Goal: Information Seeking & Learning: Learn about a topic

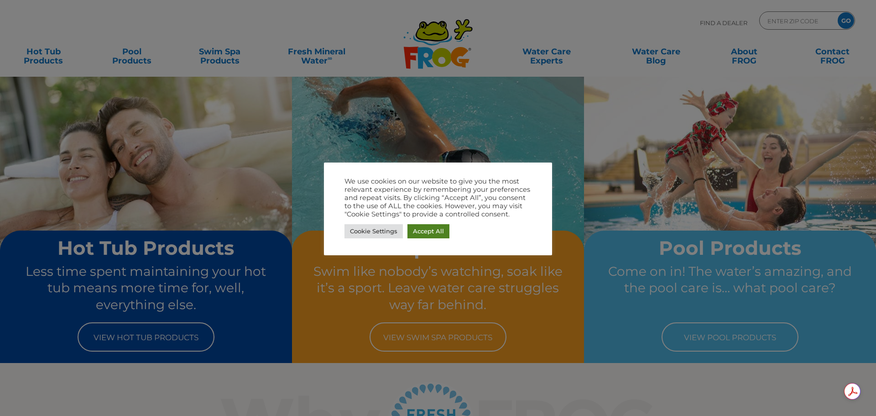
click at [429, 231] on link "Accept All" at bounding box center [429, 231] width 42 height 14
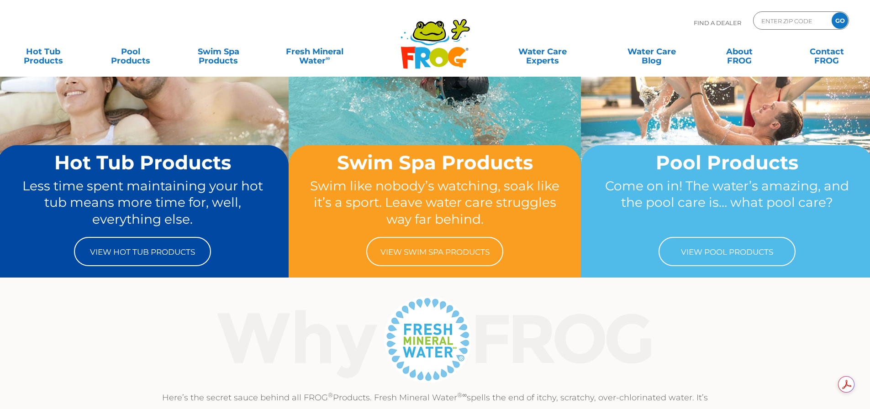
scroll to position [91, 0]
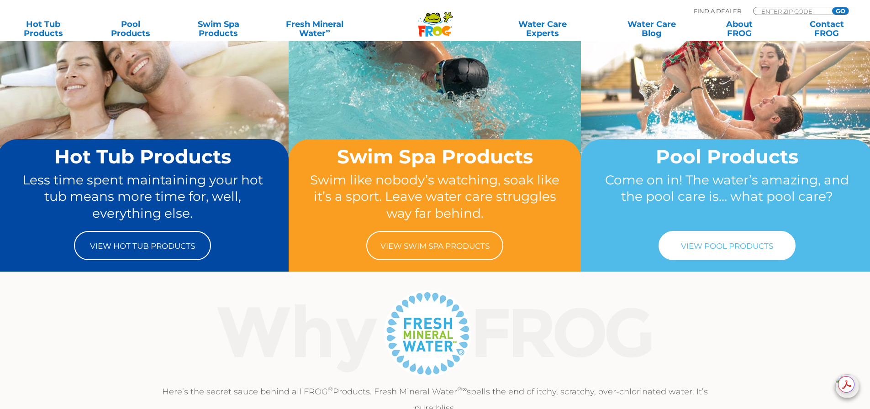
click at [715, 250] on link "View Pool Products" at bounding box center [726, 245] width 137 height 29
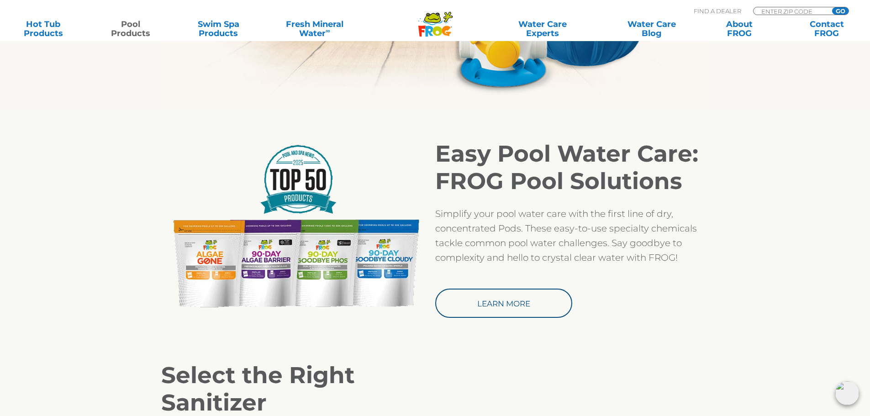
scroll to position [822, 0]
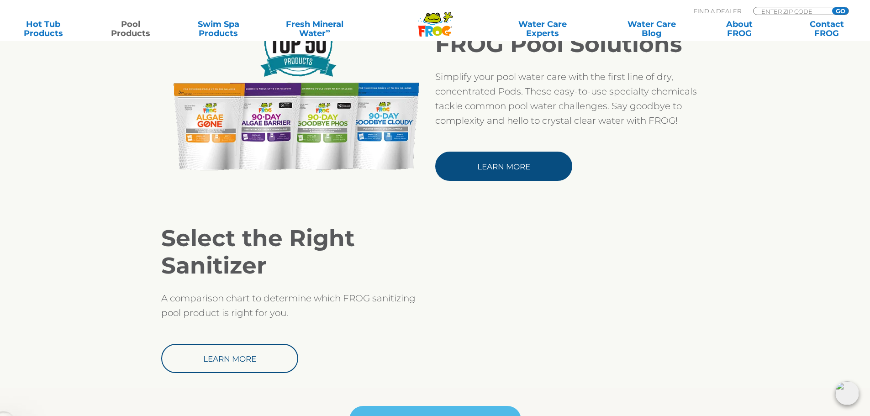
click at [455, 166] on link "Learn More" at bounding box center [503, 166] width 137 height 29
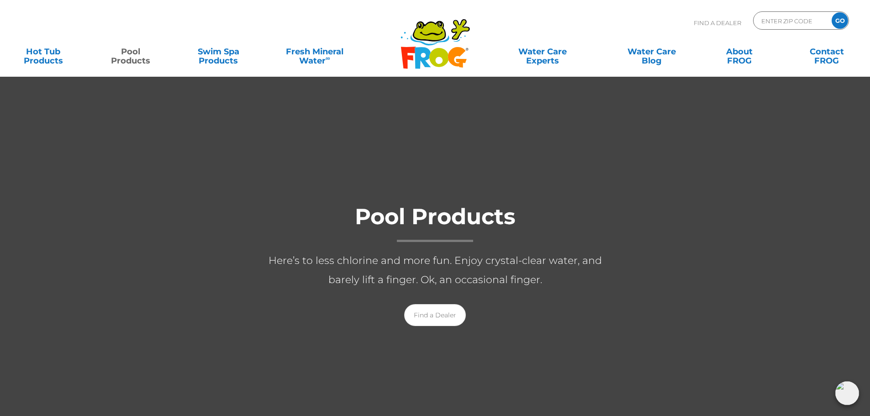
scroll to position [46, 0]
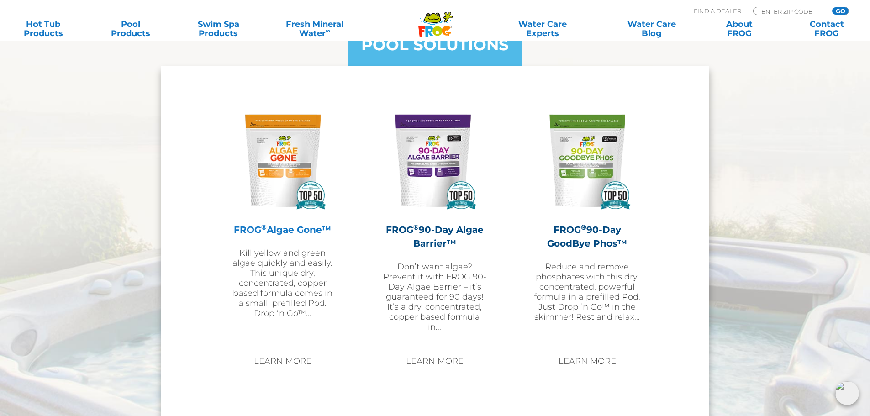
scroll to position [1050, 0]
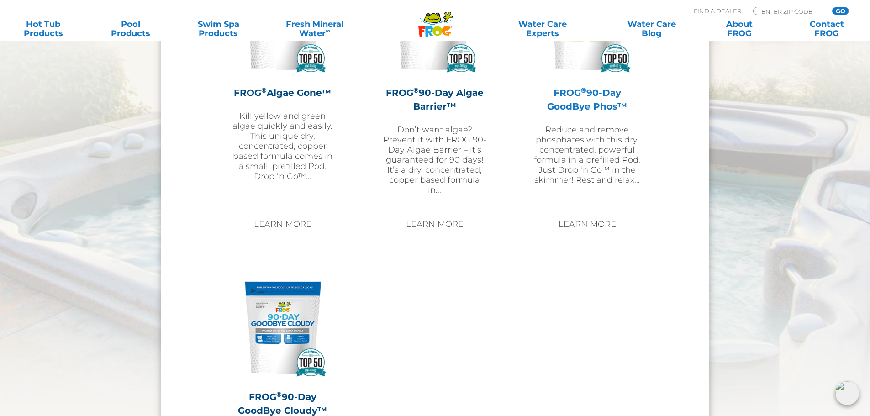
click at [587, 113] on h2 "FROG ® 90-Day GoodBye Phos™" at bounding box center [587, 99] width 106 height 27
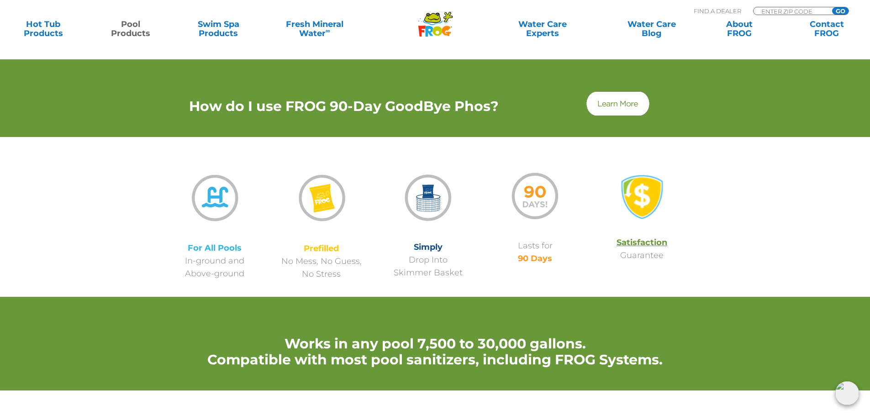
scroll to position [639, 0]
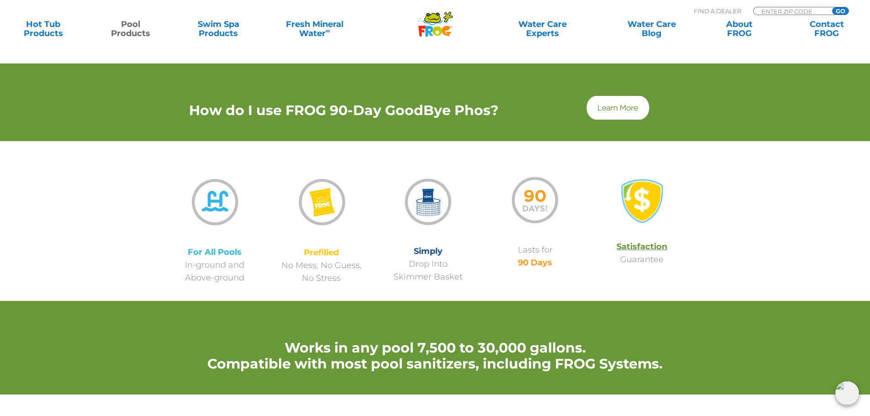
click at [632, 112] on img at bounding box center [618, 107] width 66 height 27
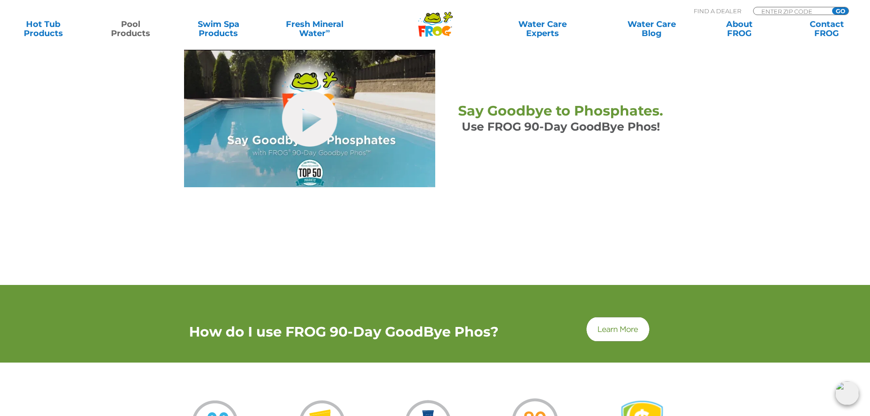
scroll to position [411, 0]
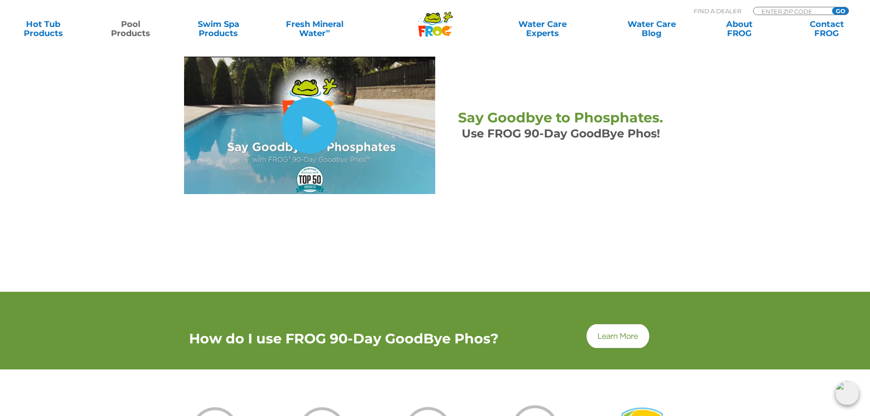
click at [319, 133] on link "hide-me" at bounding box center [309, 126] width 55 height 56
